Goal: Transaction & Acquisition: Purchase product/service

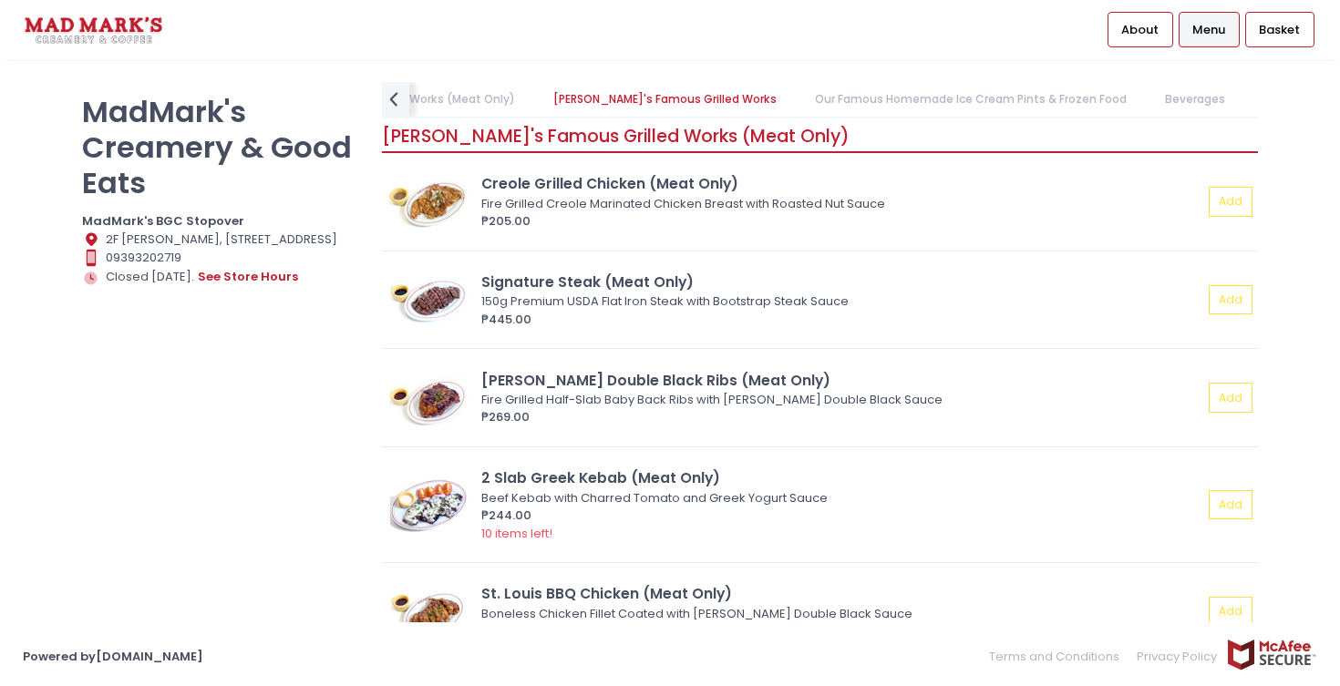
scroll to position [0, 375]
click at [874, 88] on link "Our Famous Homemade Ice Cream Pints & Frozen Food" at bounding box center [940, 99] width 347 height 35
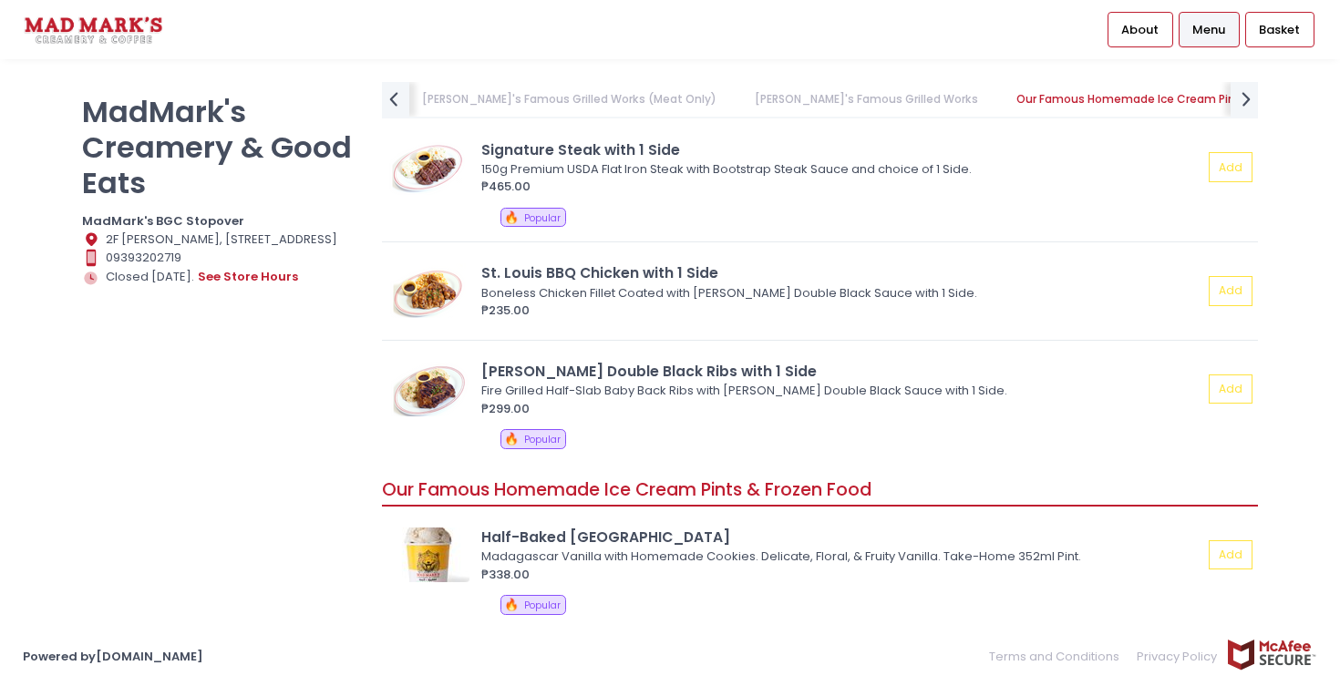
scroll to position [1369, 0]
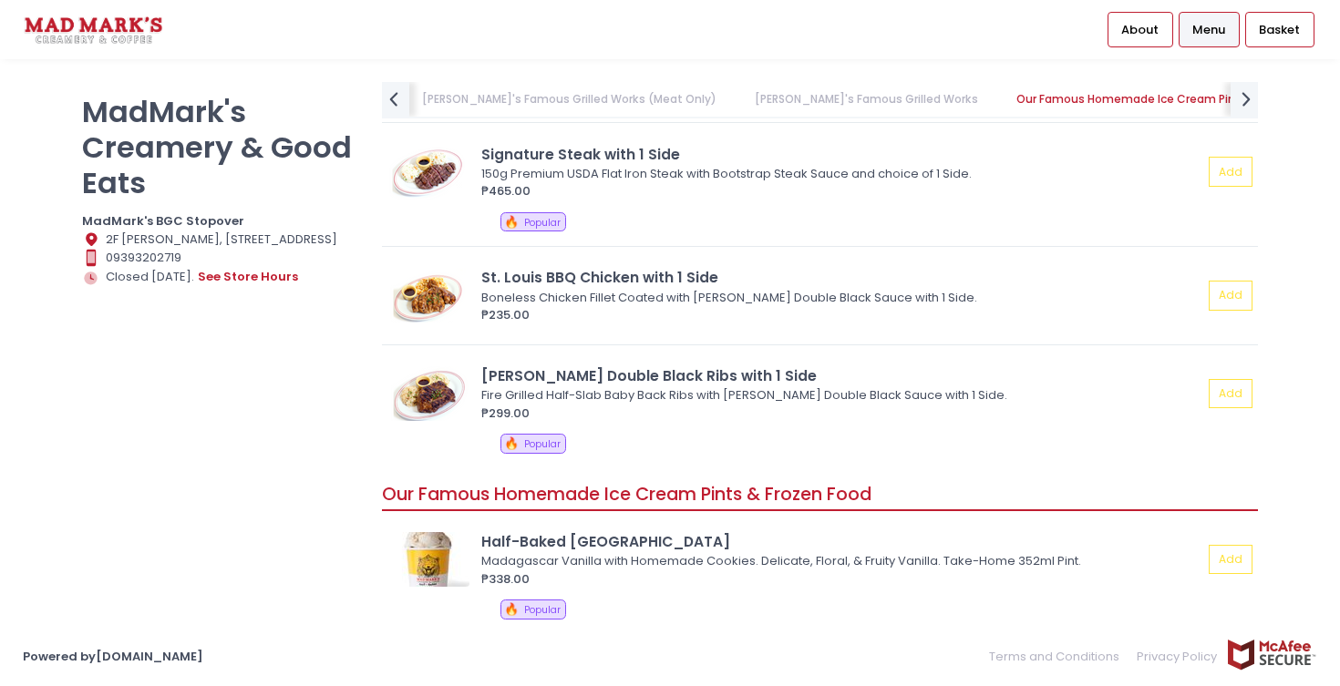
click at [833, 100] on link "[PERSON_NAME]'s Famous Grilled Works" at bounding box center [865, 99] width 259 height 35
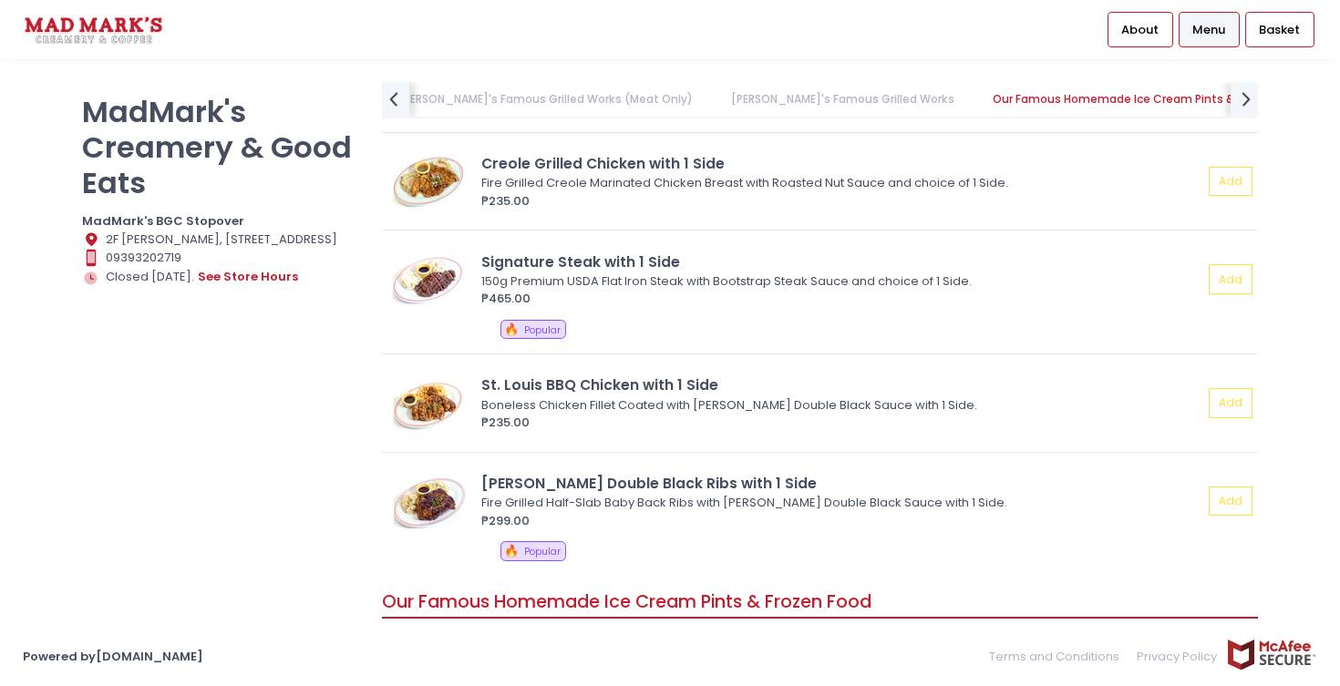
scroll to position [1281, 0]
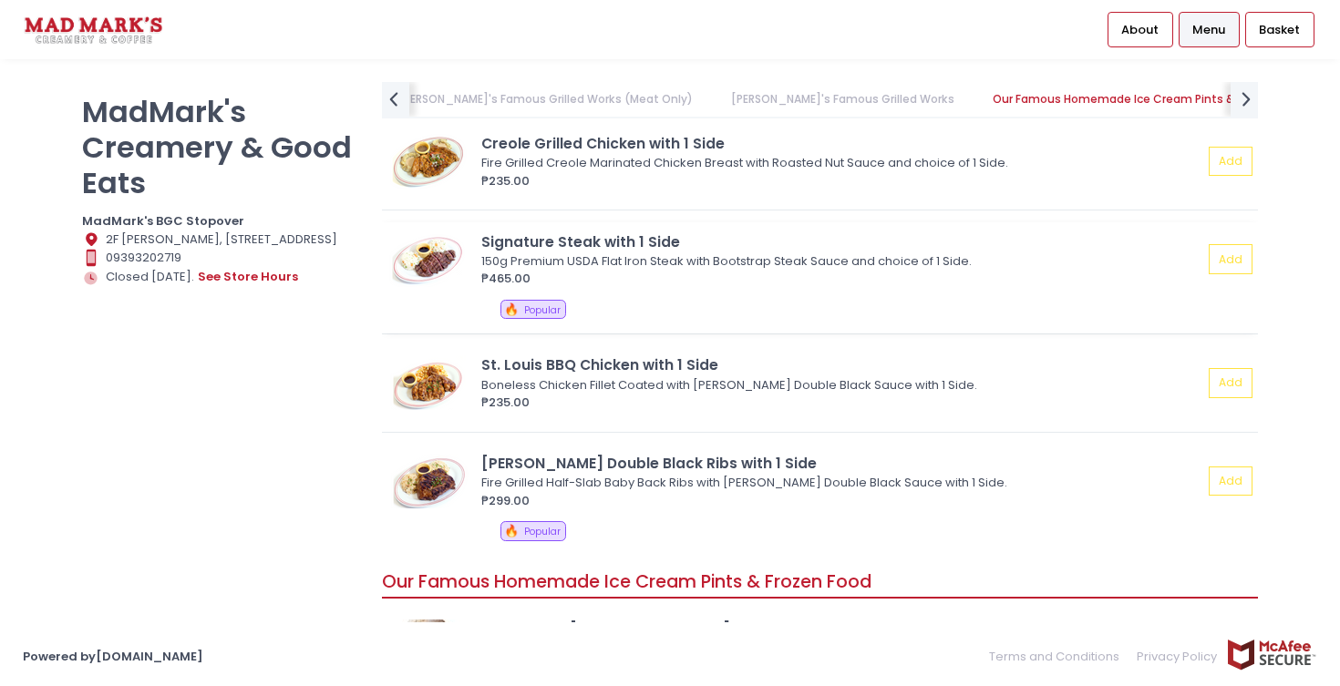
click at [744, 273] on div "₱465.00" at bounding box center [841, 279] width 721 height 18
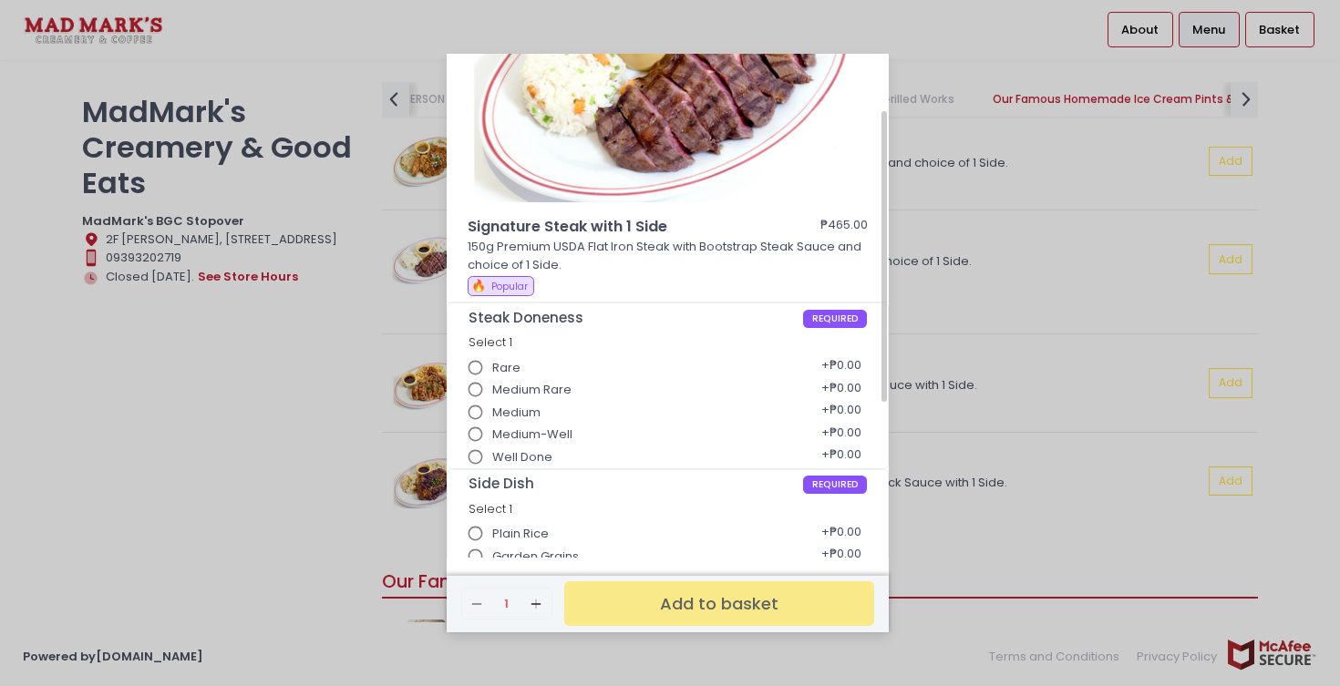
scroll to position [103, 0]
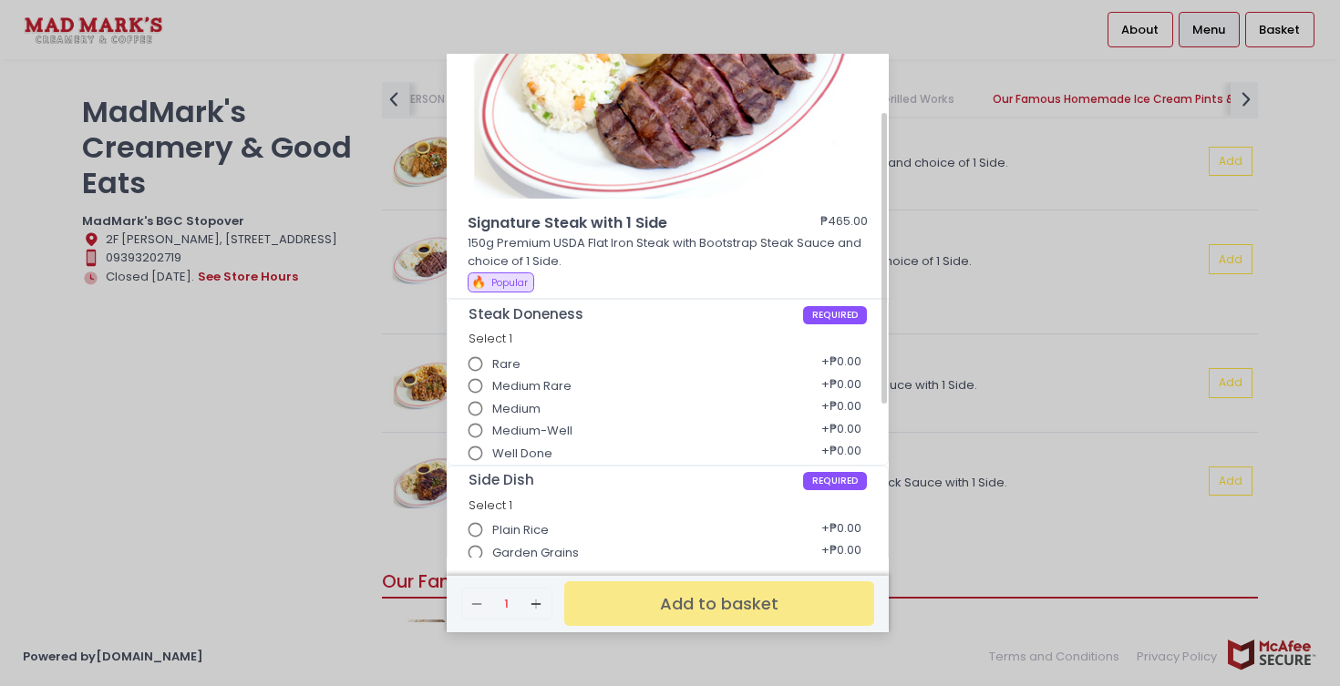
click at [538, 405] on span "Medium" at bounding box center [516, 409] width 48 height 18
click at [493, 405] on input "Medium" at bounding box center [475, 409] width 35 height 35
radio input "true"
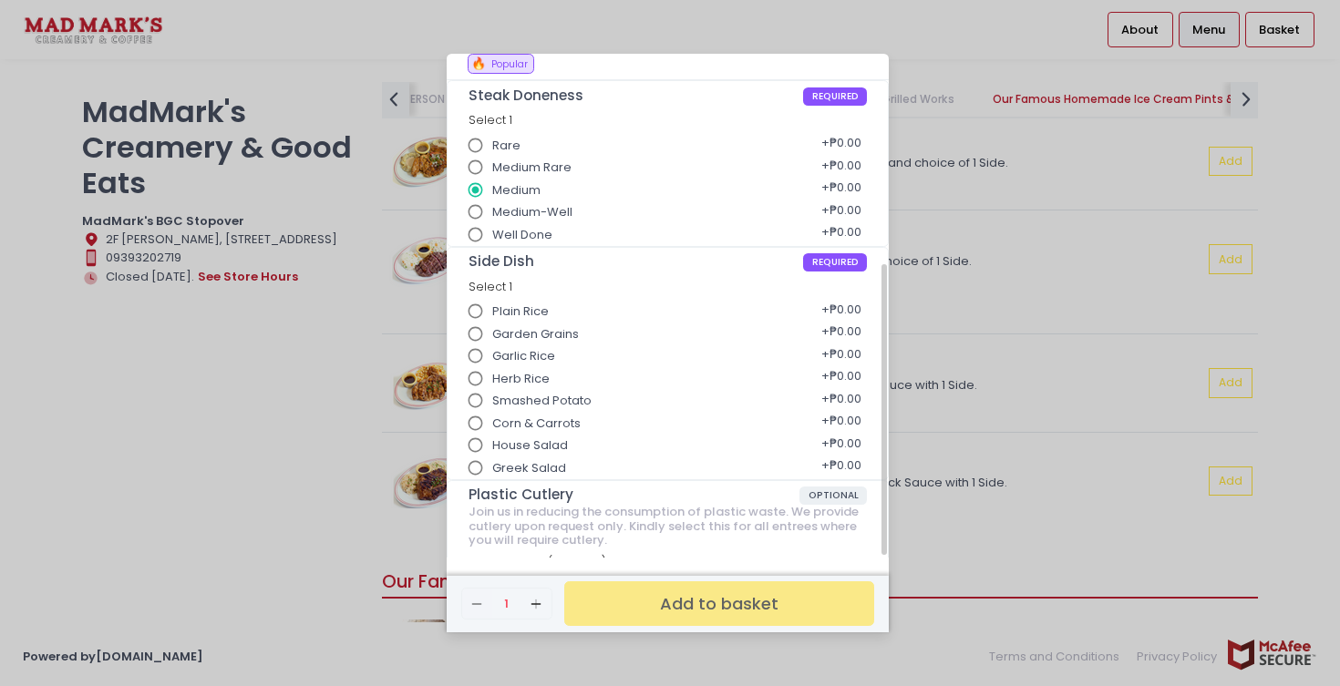
scroll to position [339, 0]
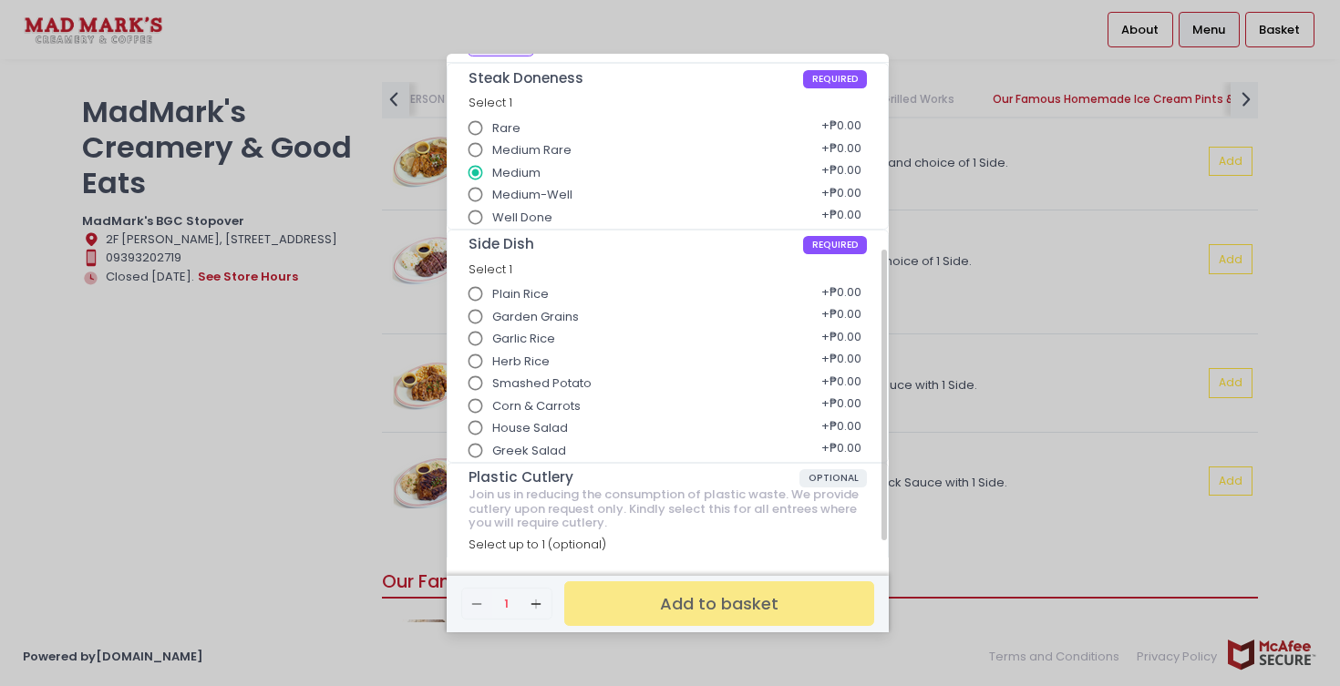
click at [504, 300] on label "Garden Grains" at bounding box center [518, 317] width 121 height 35
click at [493, 300] on input "Garden Grains" at bounding box center [475, 317] width 35 height 35
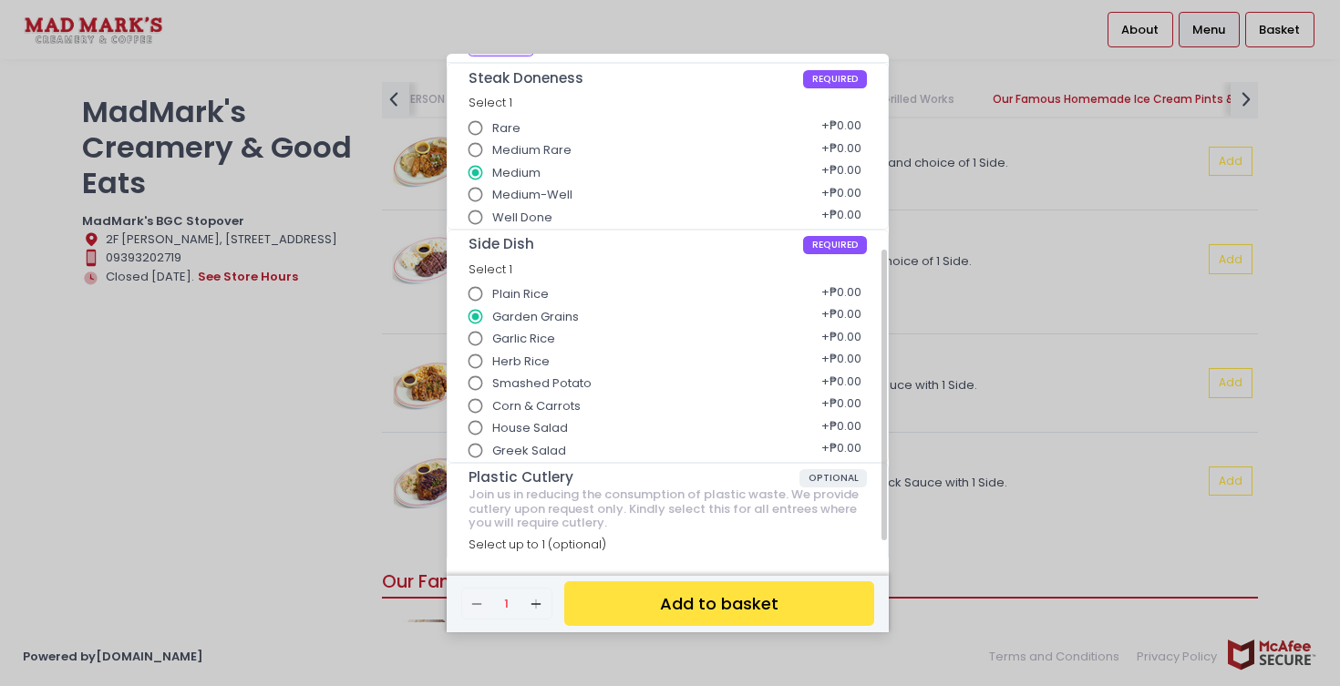
click at [509, 338] on span "Garlic Rice" at bounding box center [523, 339] width 63 height 18
click at [493, 338] on input "Garlic Rice" at bounding box center [475, 339] width 35 height 35
radio input "true"
radio input "false"
click at [509, 358] on span "Herb Rice" at bounding box center [520, 362] width 57 height 18
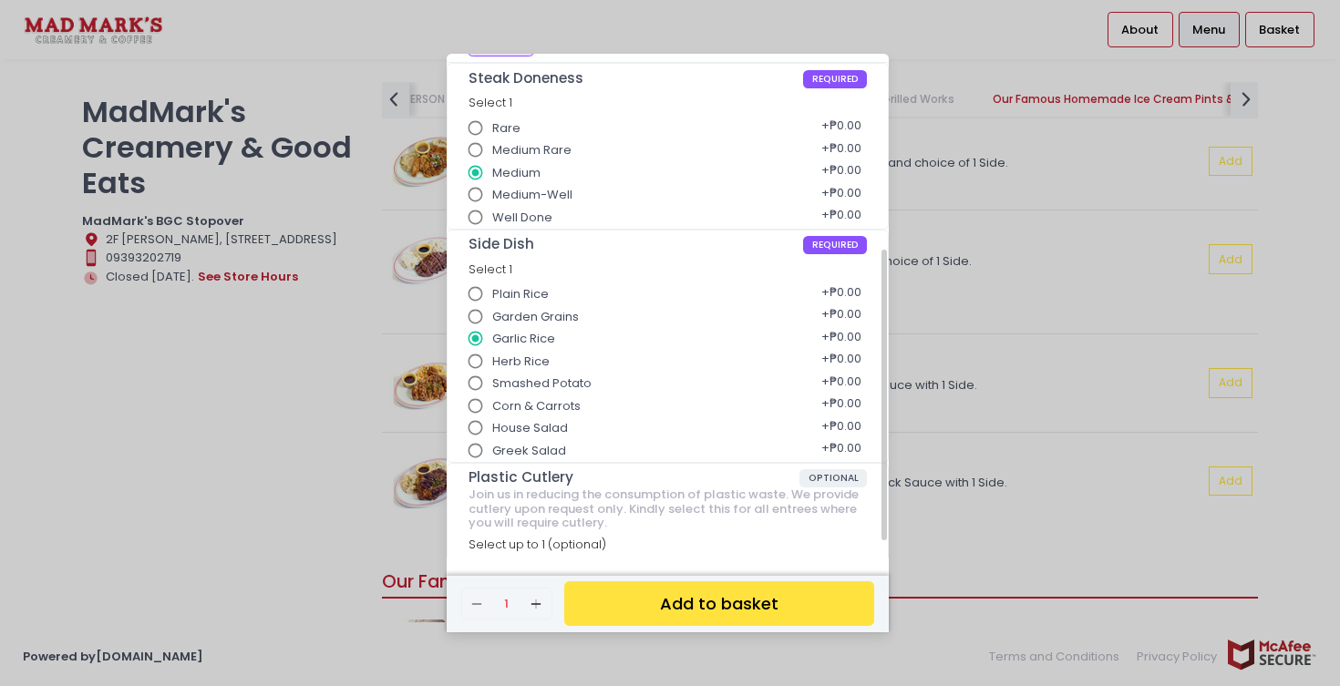
click at [493, 358] on input "Herb Rice" at bounding box center [475, 361] width 35 height 35
radio input "true"
radio input "false"
click at [509, 382] on span "Smashed Potato" at bounding box center [541, 384] width 99 height 18
click at [493, 382] on input "Smashed Potato" at bounding box center [475, 383] width 35 height 35
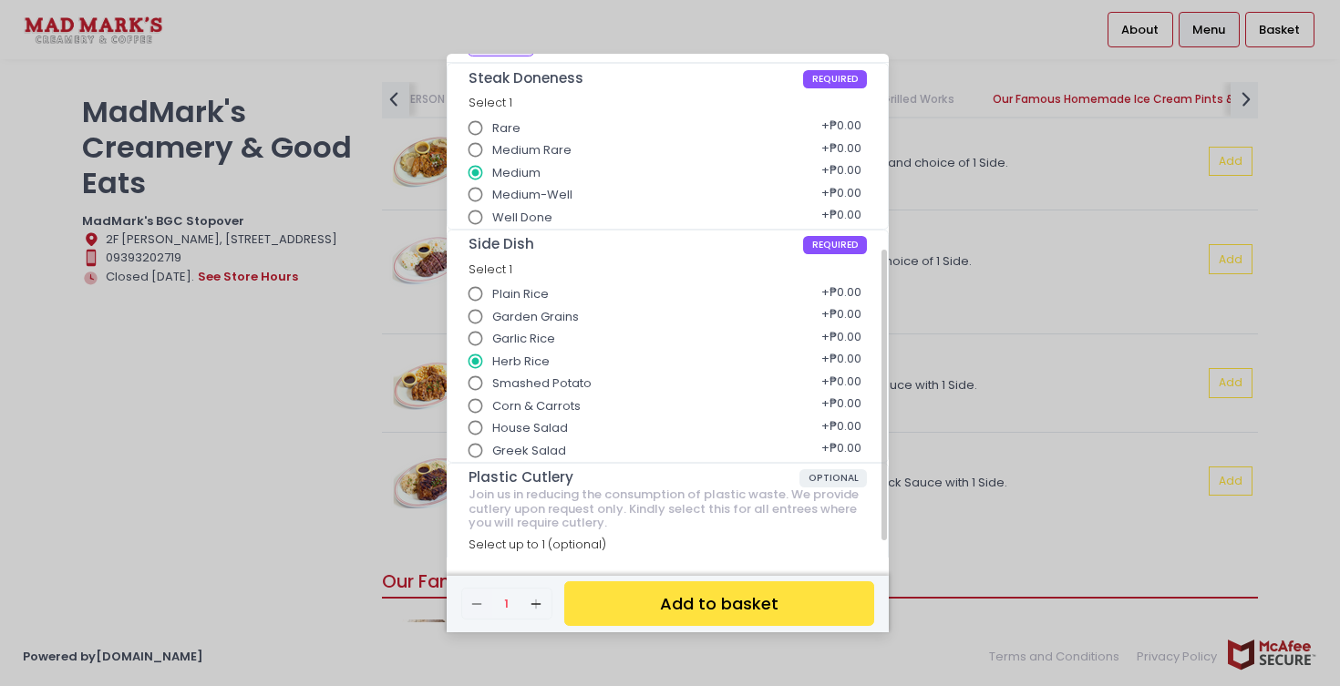
radio input "true"
radio input "false"
click at [510, 404] on span "Corn & Carrots" at bounding box center [536, 406] width 88 height 18
click at [493, 404] on input "Corn & Carrots" at bounding box center [475, 406] width 35 height 35
radio input "true"
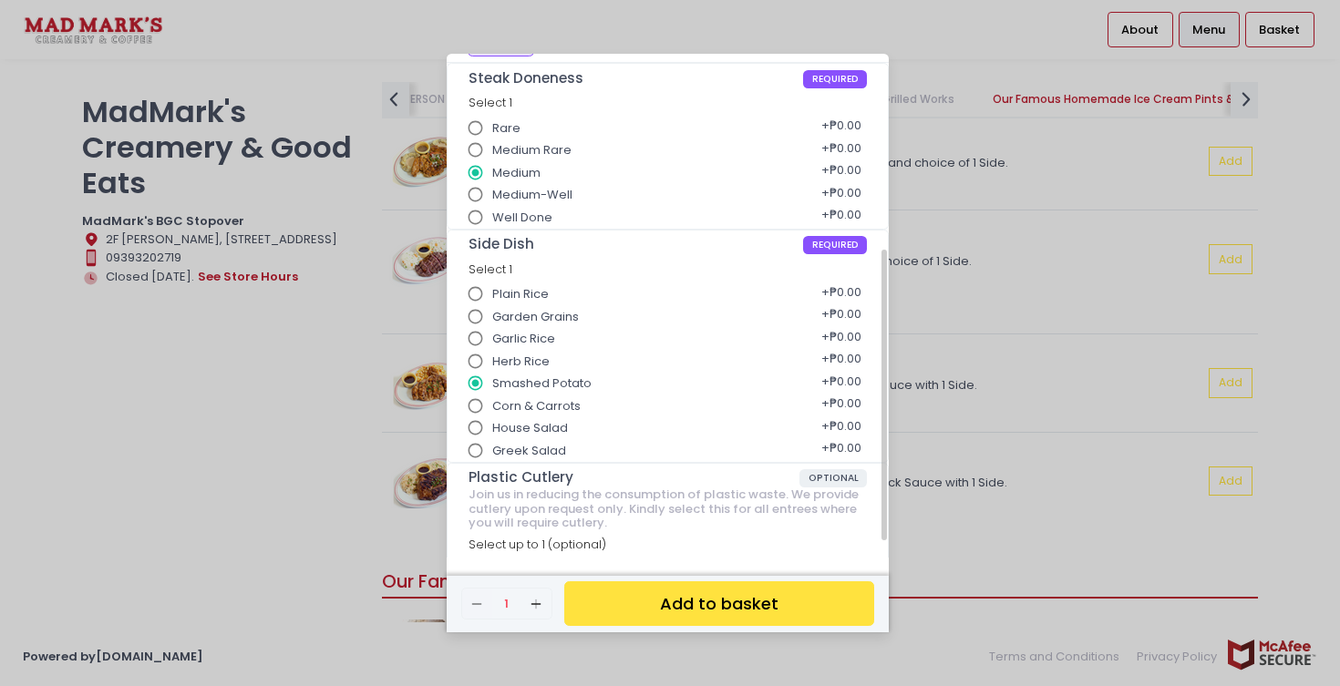
radio input "false"
click at [513, 442] on span "Greek Salad" at bounding box center [529, 451] width 74 height 18
click at [493, 441] on input "Greek Salad" at bounding box center [475, 451] width 35 height 35
radio input "true"
radio input "false"
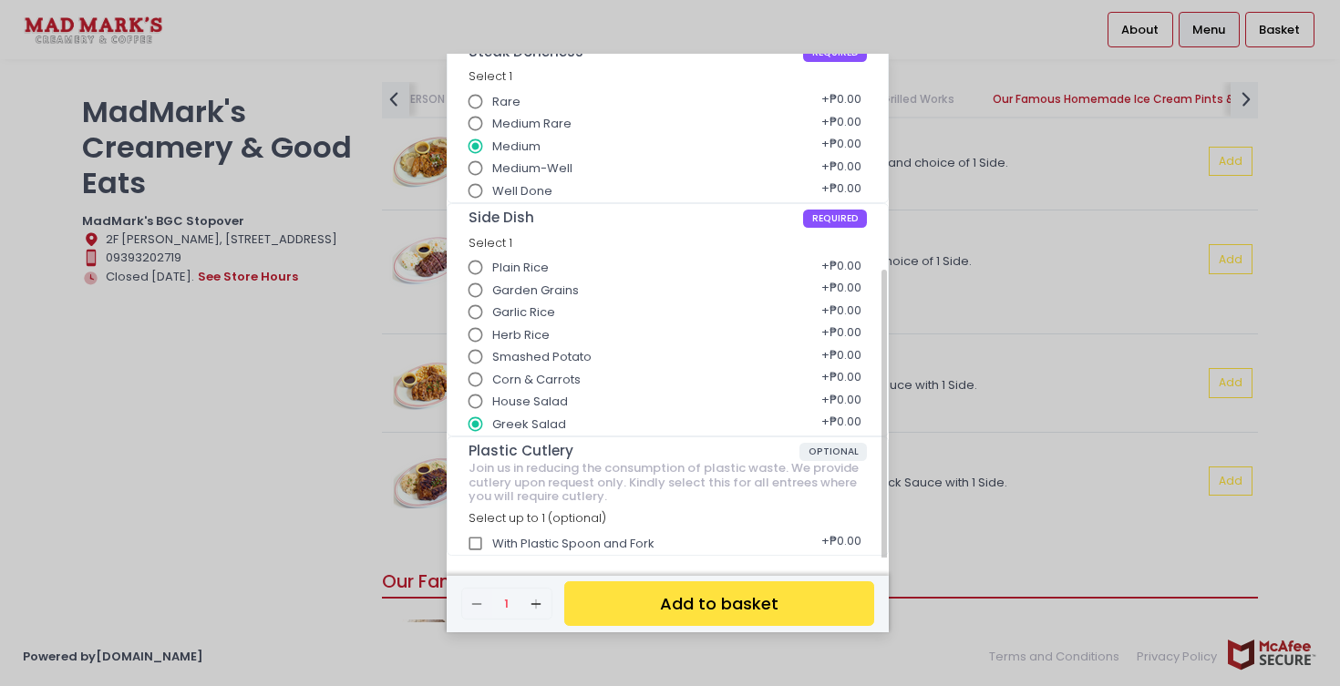
scroll to position [368, 0]
click at [382, 383] on div "Signature Steak with 1 Side ₱465.00 150g Premium USDA Flat Iron Steak with Boot…" at bounding box center [670, 343] width 1340 height 686
